Goal: Transaction & Acquisition: Book appointment/travel/reservation

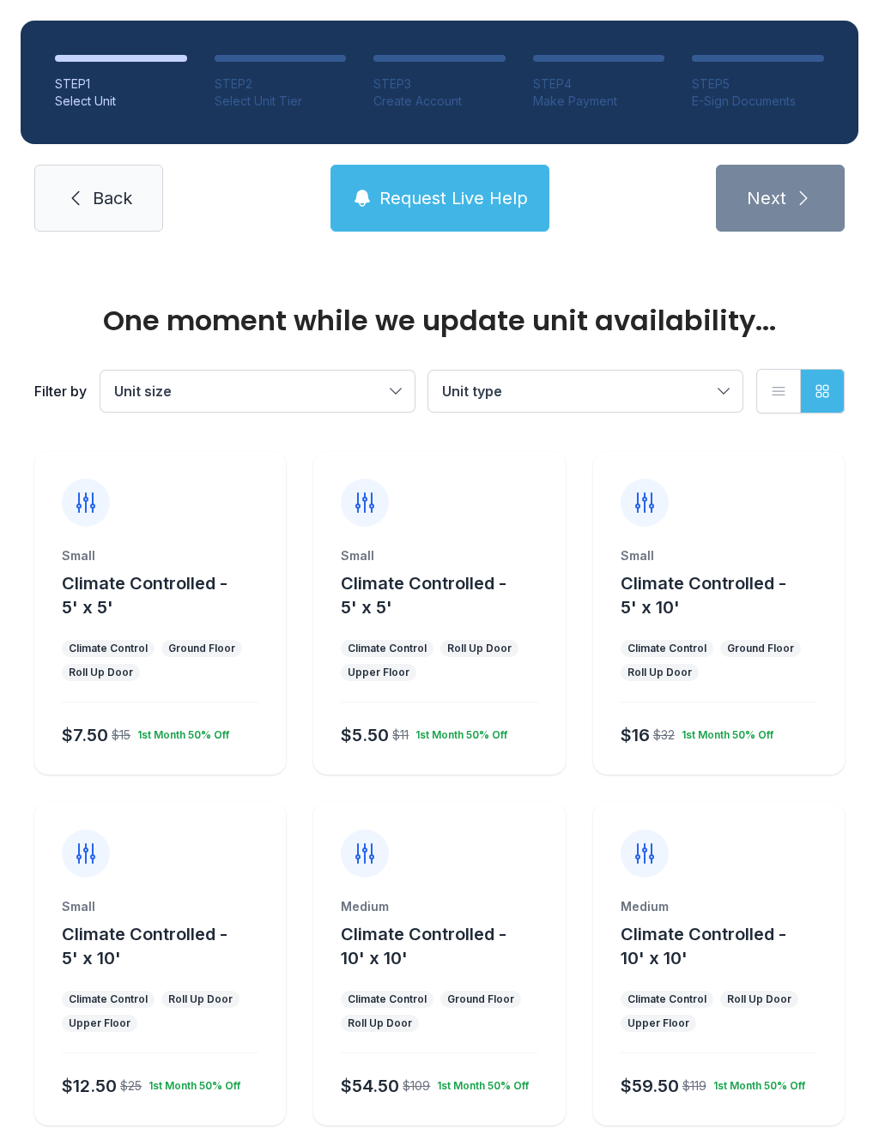
click at [122, 633] on div "Small Climate Controlled - 5' x 5' Climate Control Ground Floor Roll Up Door $7…" at bounding box center [159, 660] width 251 height 227
click at [133, 534] on div "Small Climate Controlled - 5' x 5' Climate Control Ground Floor Roll Up Door $7…" at bounding box center [159, 613] width 251 height 324
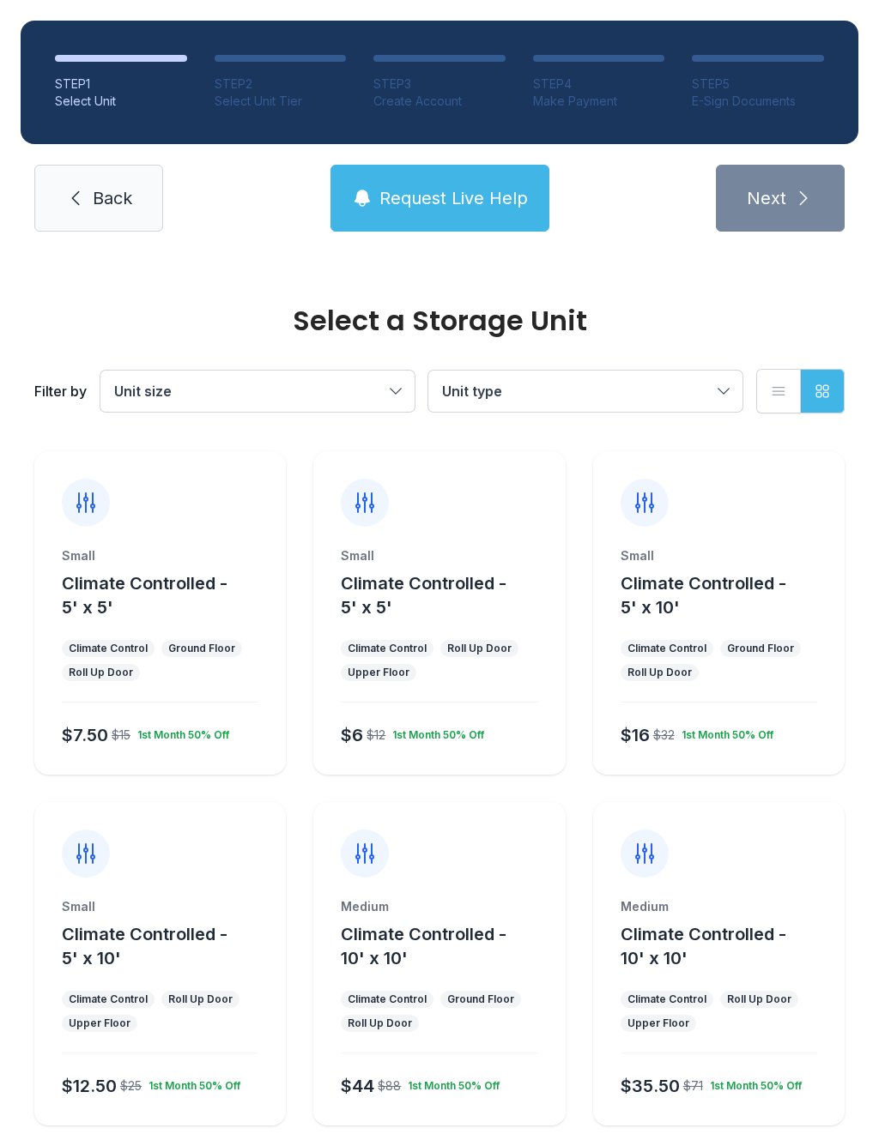
click at [69, 670] on div "Roll Up Door" at bounding box center [101, 673] width 64 height 14
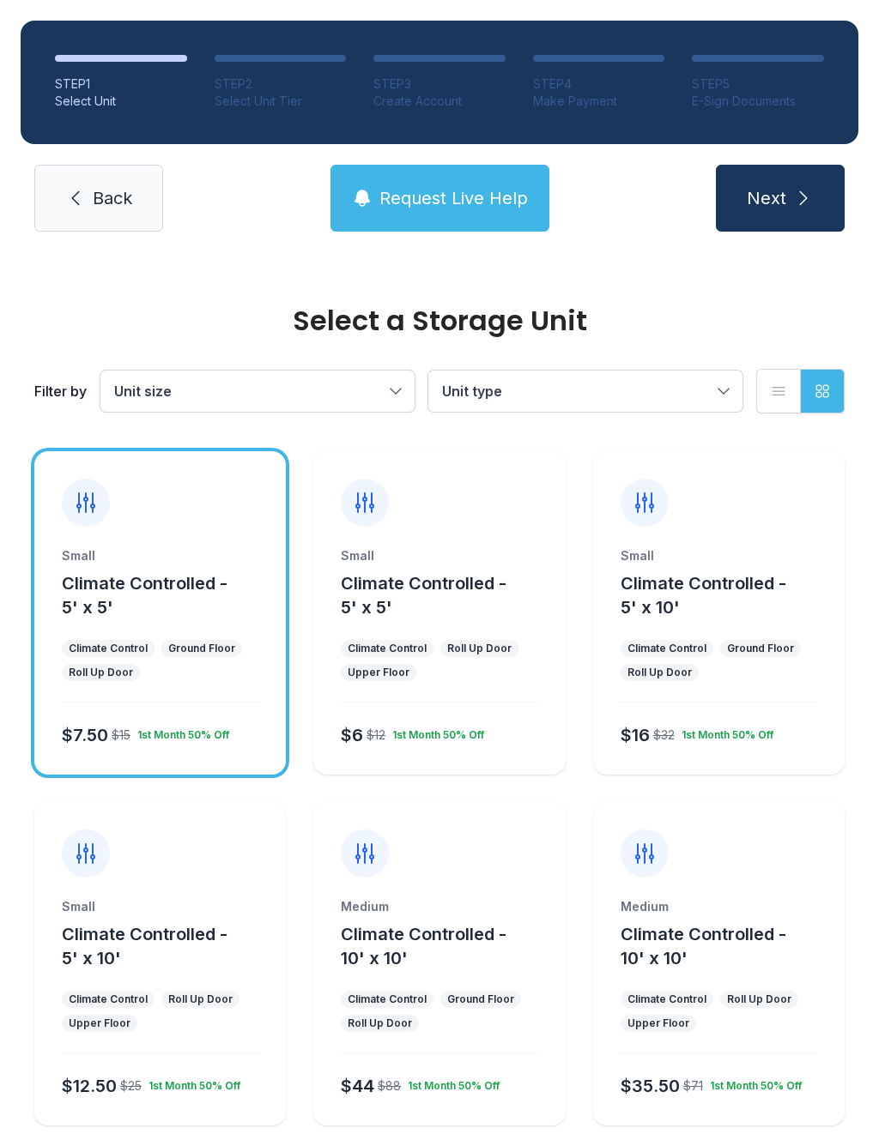
click at [742, 176] on button "Next" at bounding box center [780, 198] width 129 height 67
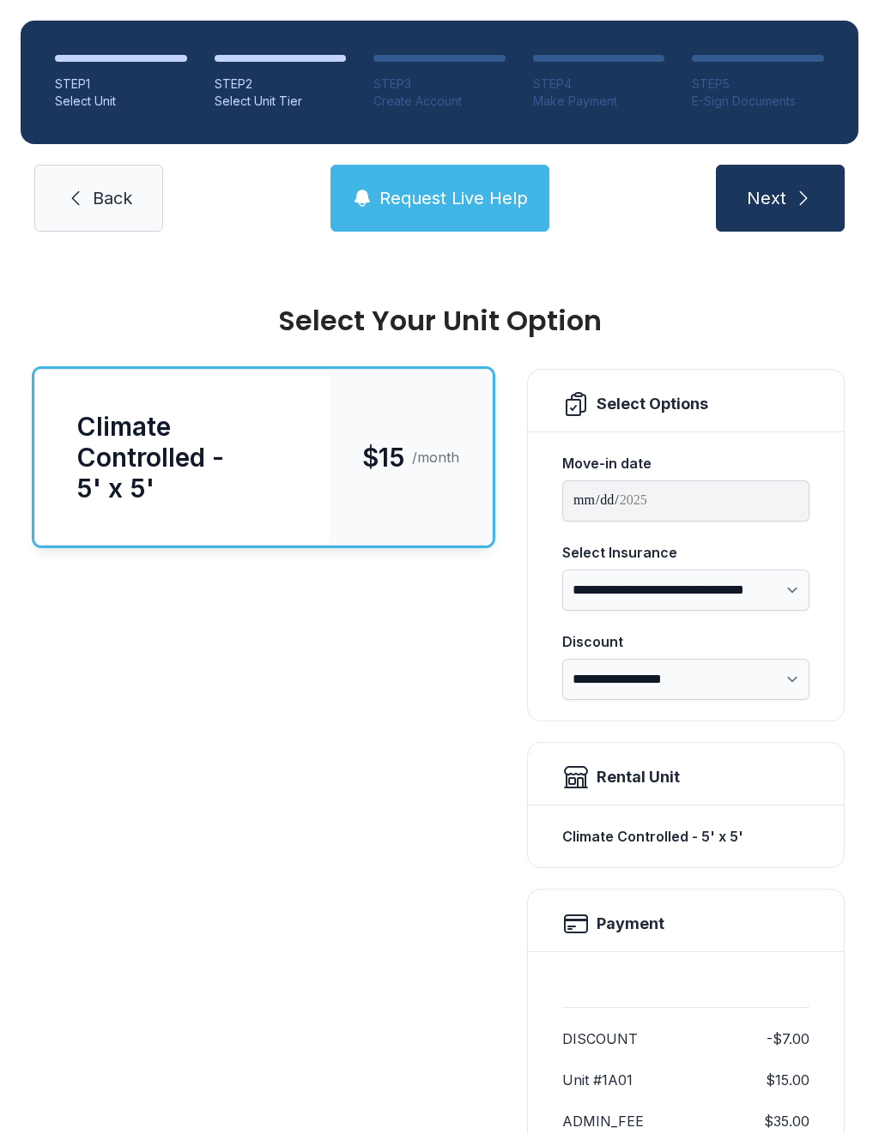
click at [820, 597] on div "**********" at bounding box center [686, 576] width 316 height 289
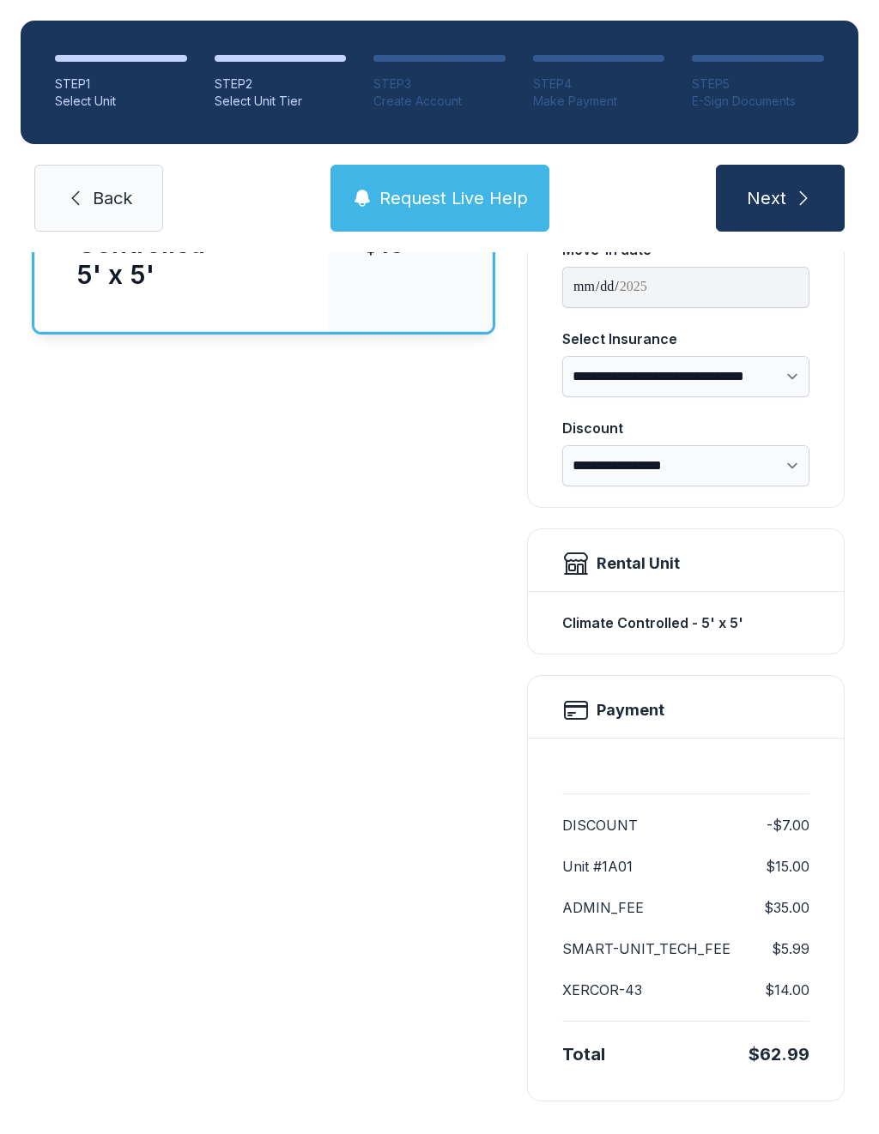
scroll to position [212, 0]
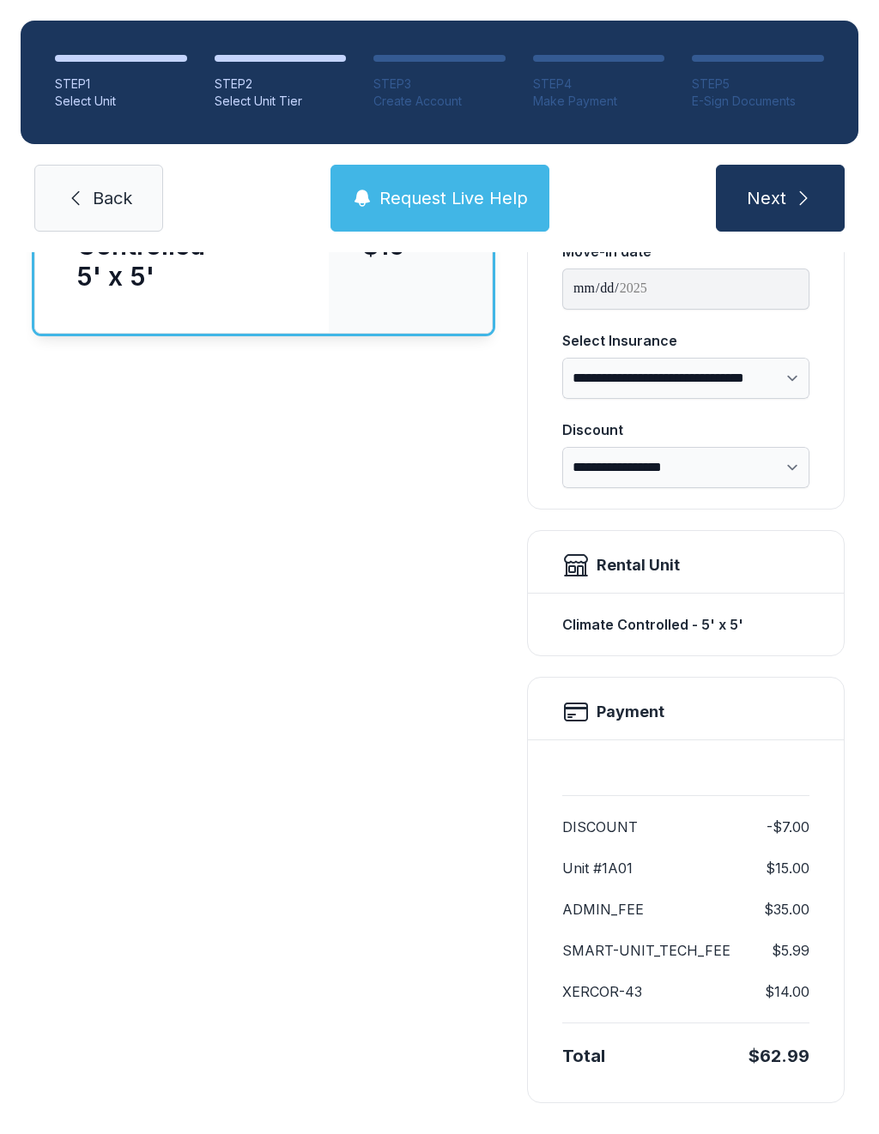
click at [788, 209] on button "Next" at bounding box center [780, 198] width 129 height 67
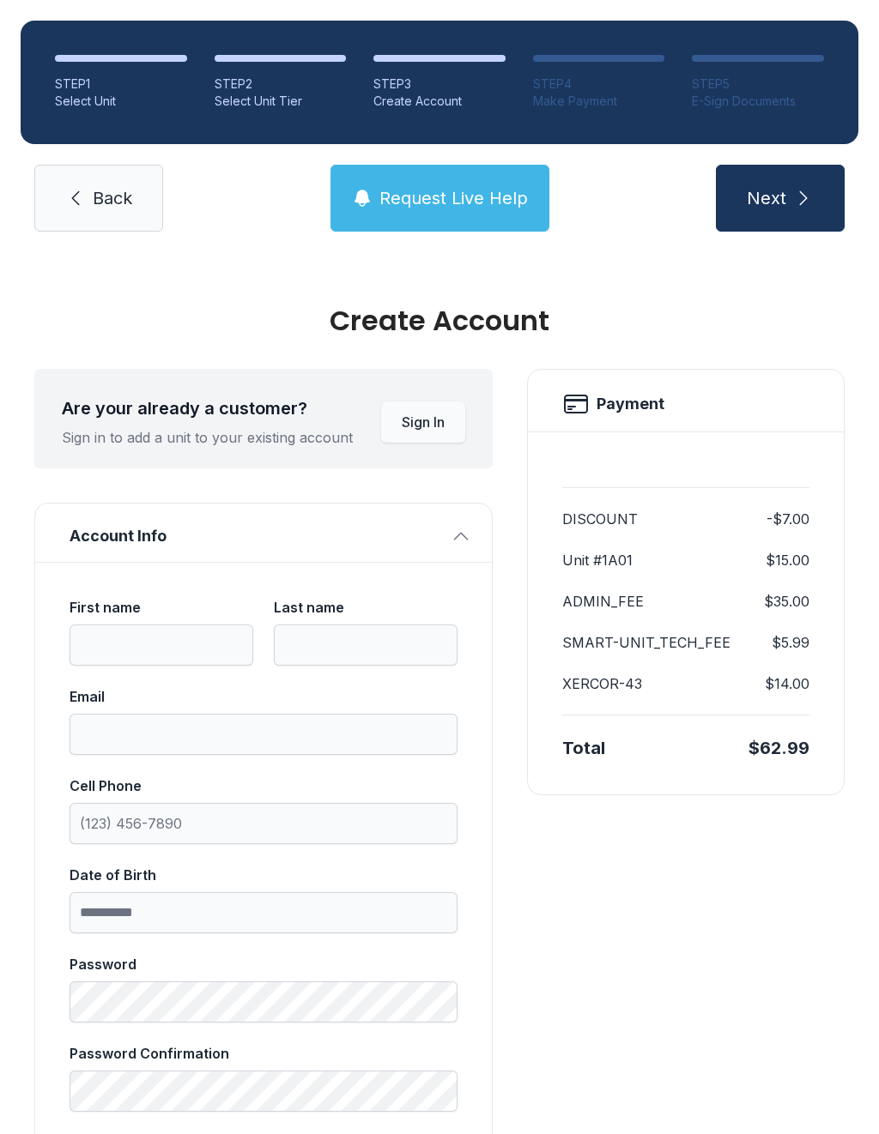
click at [130, 199] on span "Back" at bounding box center [112, 198] width 39 height 24
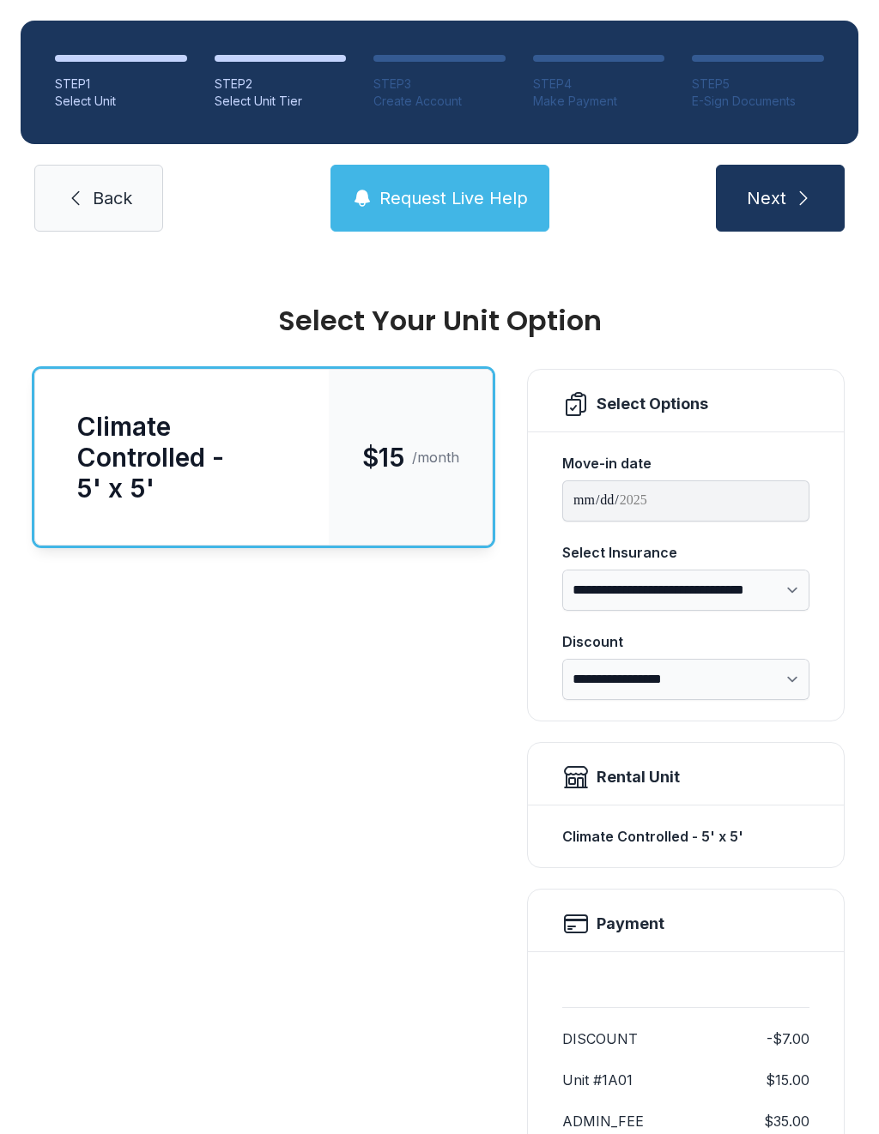
click at [75, 203] on icon at bounding box center [75, 198] width 21 height 21
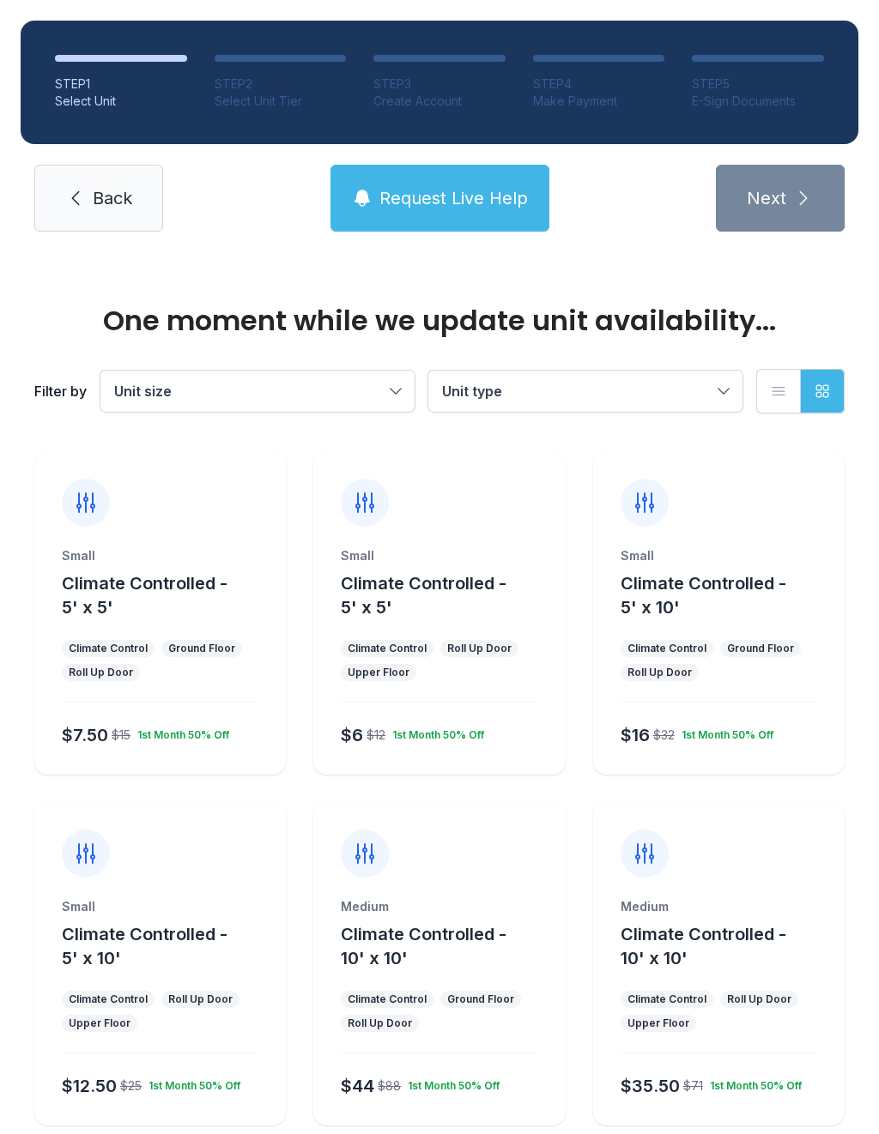
click at [121, 169] on link "Back" at bounding box center [98, 198] width 129 height 67
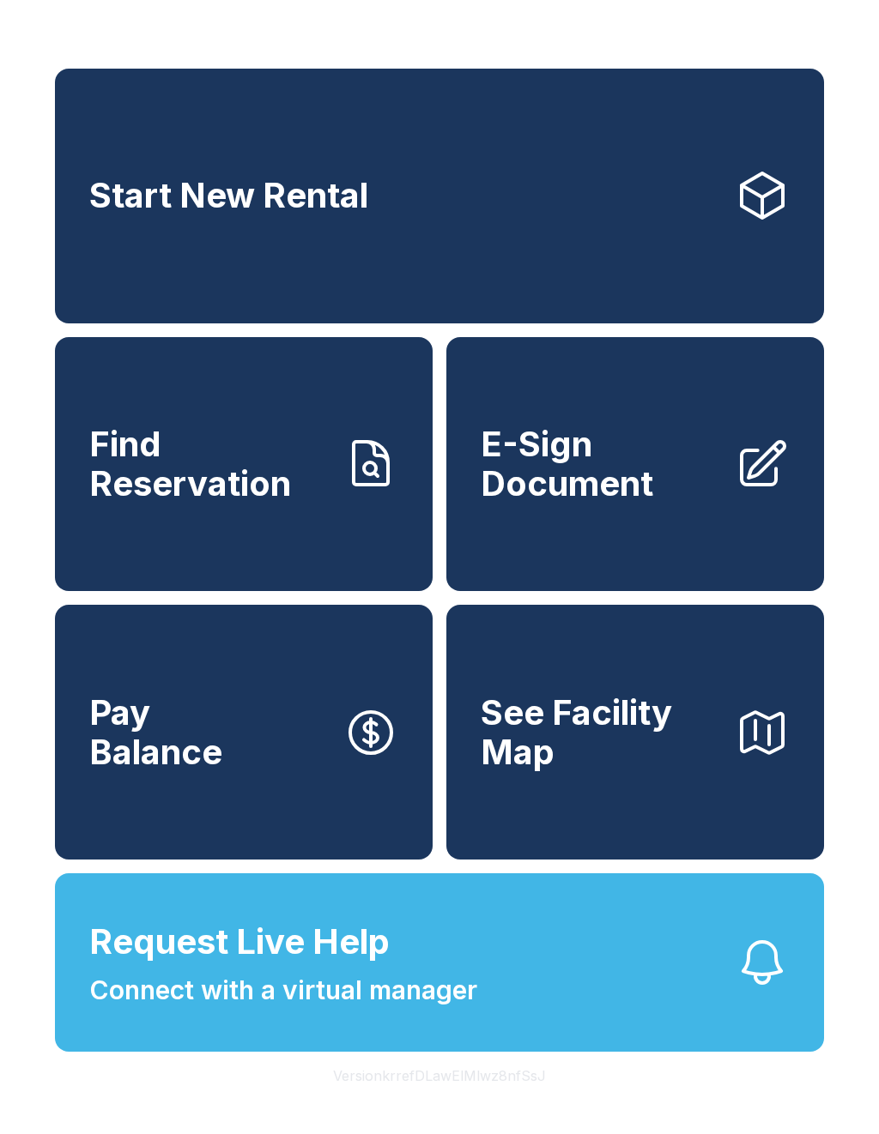
click at [80, 208] on link "Start New Rental" at bounding box center [439, 196] width 769 height 255
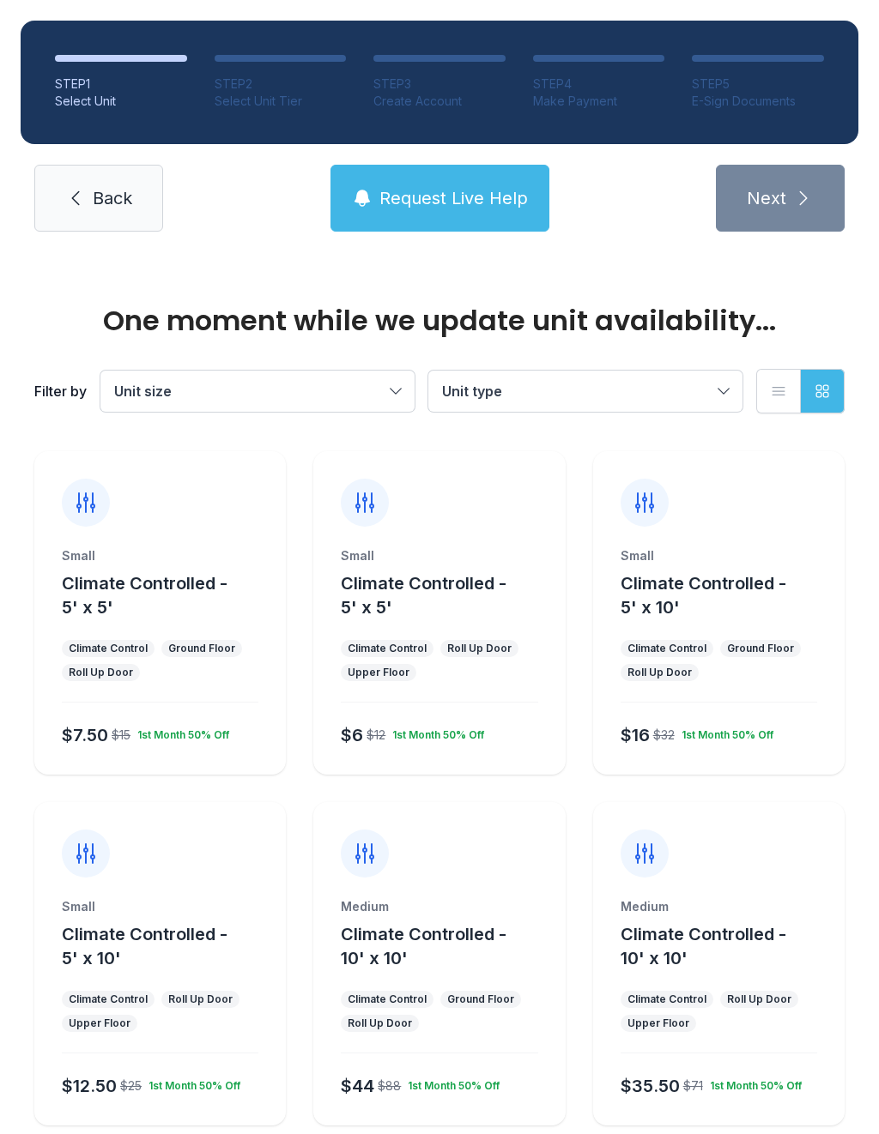
click at [86, 188] on link "Back" at bounding box center [98, 198] width 129 height 67
